Goal: Find contact information: Find contact information

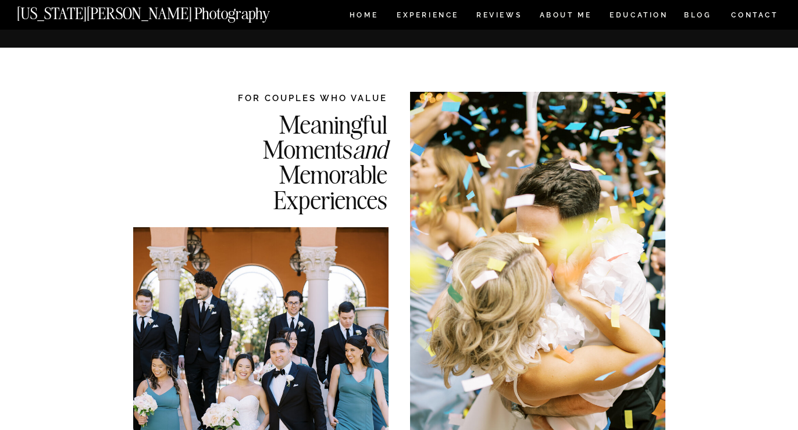
scroll to position [5251, 0]
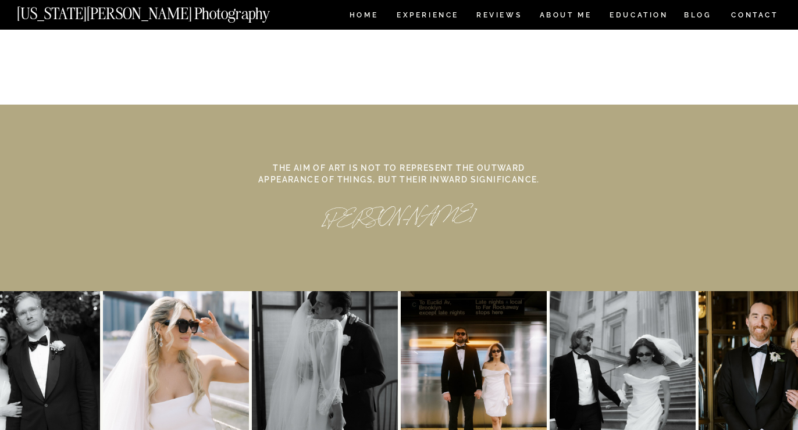
click at [754, 9] on nav "CONTACT" at bounding box center [754, 15] width 48 height 13
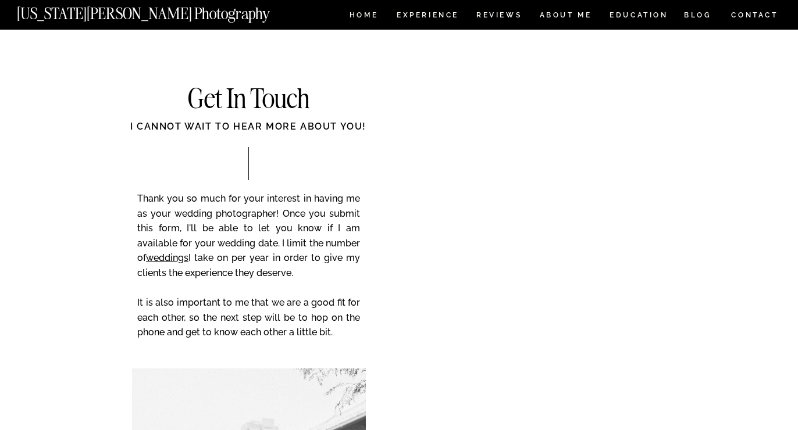
click at [316, 314] on p "Thank you so much for your interest in having me as your wedding photographer! …" at bounding box center [248, 273] width 223 height 165
drag, startPoint x: 339, startPoint y: 332, endPoint x: 139, endPoint y: 203, distance: 238.1
click at [139, 203] on p "Thank you so much for your interest in having me as your wedding photographer! …" at bounding box center [248, 273] width 223 height 165
copy p "Thank you so much for your interest in having me as your wedding photographer! …"
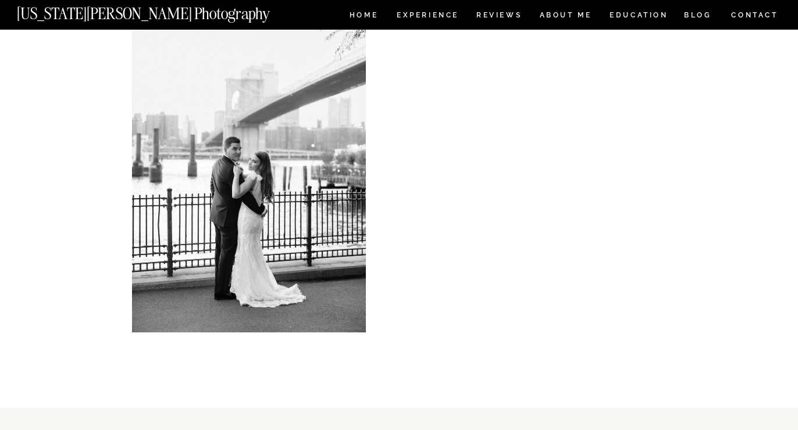
scroll to position [524, 0]
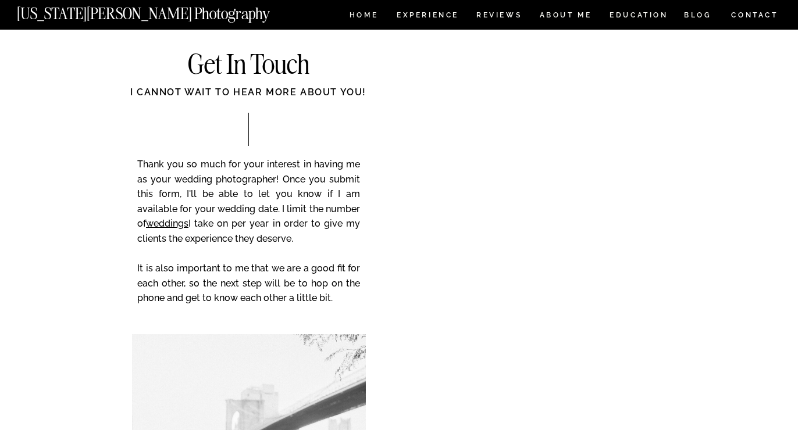
scroll to position [4593, 0]
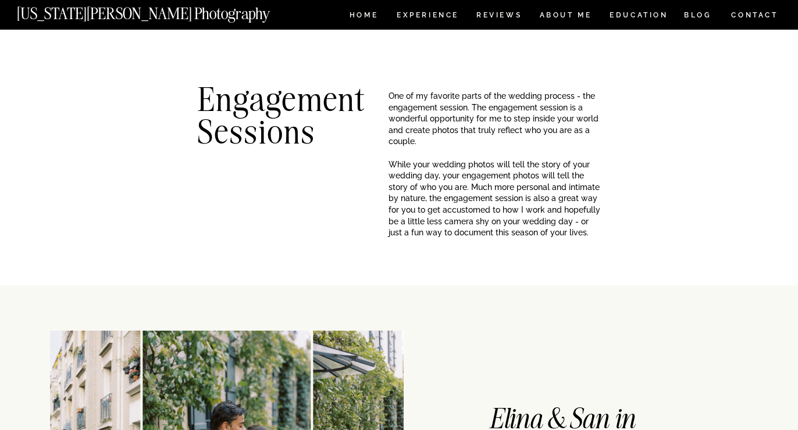
scroll to position [1171, 0]
